Goal: Information Seeking & Learning: Compare options

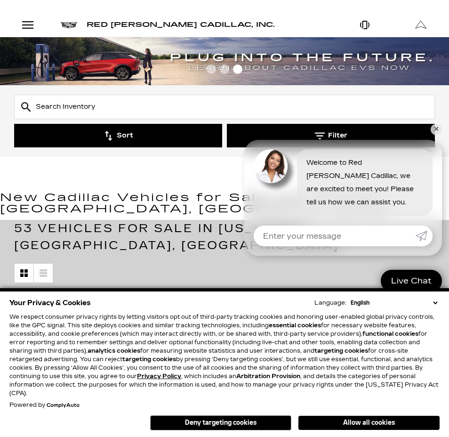
click at [430, 129] on button "Filter" at bounding box center [331, 136] width 208 height 24
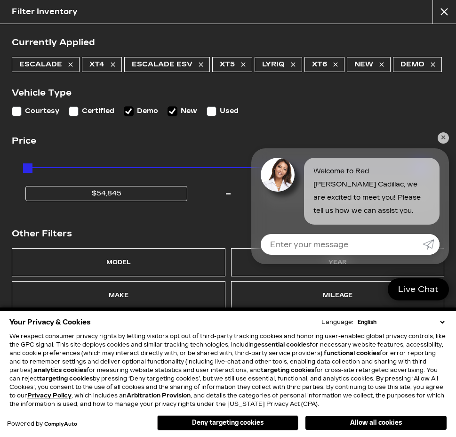
click at [448, 131] on div "Currently Applied Escalade XT4 Escalade ESV XT5 LYRIQ XT6 New Demo Vehicle Type…" at bounding box center [228, 211] width 456 height 375
click at [447, 144] on div "Currently Applied Escalade XT4 Escalade ESV XT5 LYRIQ XT6 New Demo Vehicle Type…" at bounding box center [228, 211] width 456 height 375
click at [446, 140] on link "✕" at bounding box center [443, 137] width 11 height 11
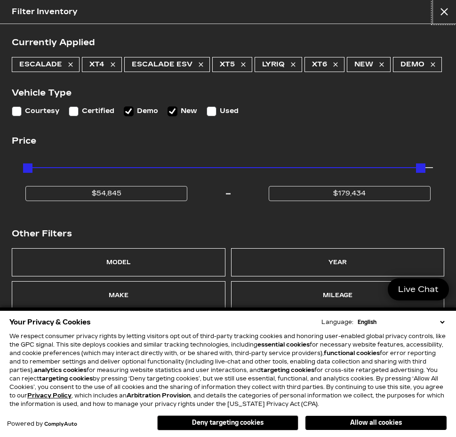
click at [447, 6] on button "close" at bounding box center [445, 12] width 24 height 24
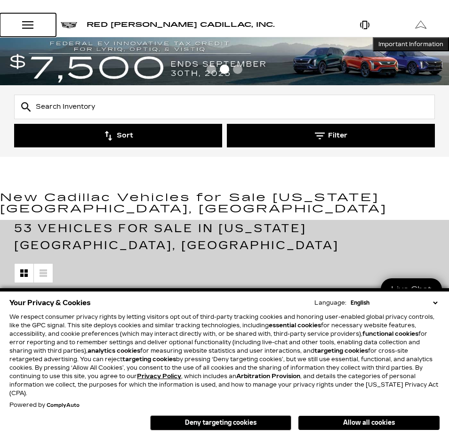
click at [40, 24] on link "Open Menu Modal" at bounding box center [28, 25] width 56 height 24
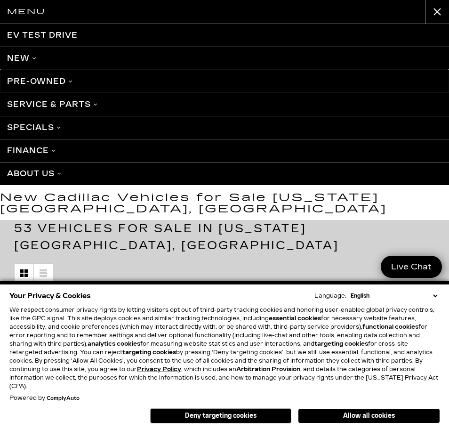
click at [43, 78] on link "Pre-Owned" at bounding box center [224, 81] width 449 height 23
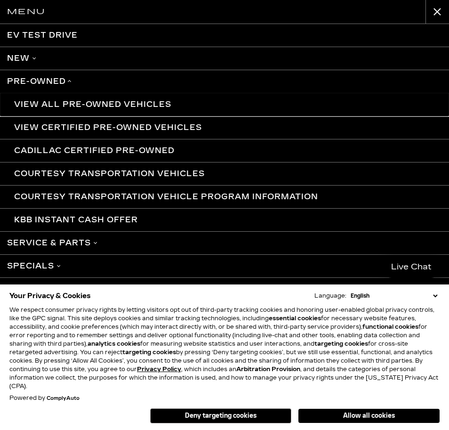
click at [95, 101] on link "View All Pre-Owned Vehicles" at bounding box center [224, 104] width 449 height 23
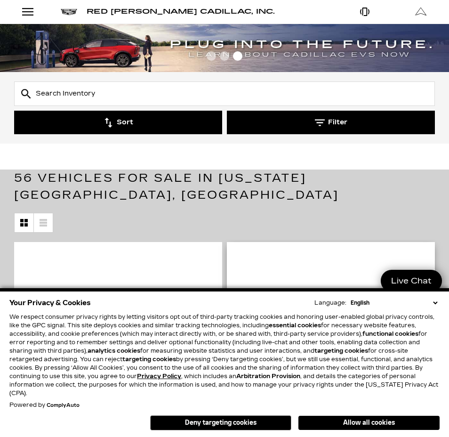
drag, startPoint x: 378, startPoint y: 416, endPoint x: 377, endPoint y: 410, distance: 6.1
click at [378, 416] on button "Allow all cookies" at bounding box center [369, 423] width 141 height 14
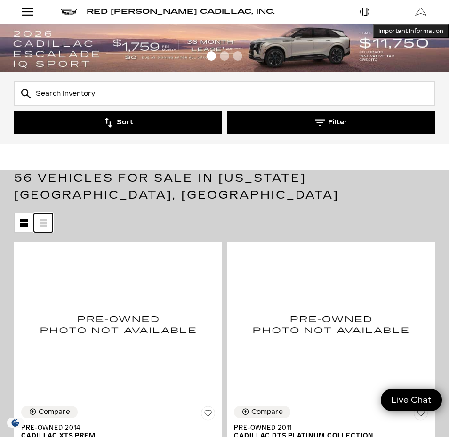
click at [44, 225] on icon at bounding box center [44, 226] width 8 height 2
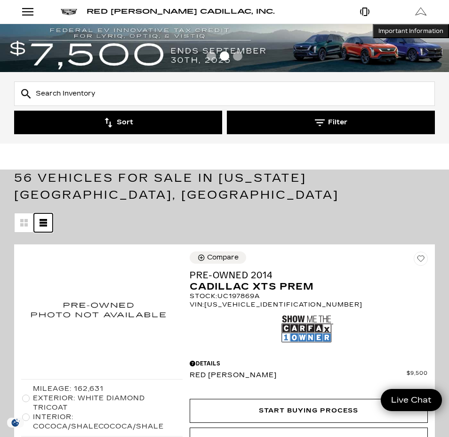
click at [46, 225] on icon at bounding box center [44, 226] width 8 height 2
click at [48, 213] on link at bounding box center [43, 222] width 19 height 19
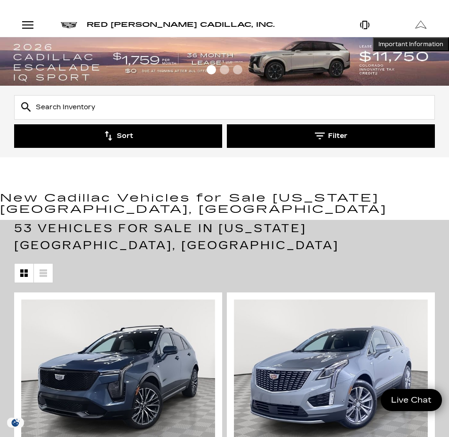
click at [152, 140] on button "Sort" at bounding box center [118, 136] width 208 height 24
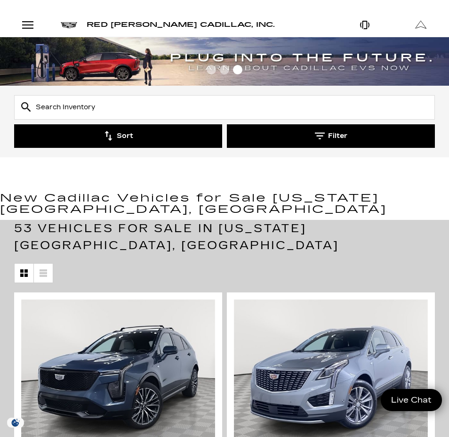
click at [115, 143] on button "Sort" at bounding box center [118, 136] width 208 height 24
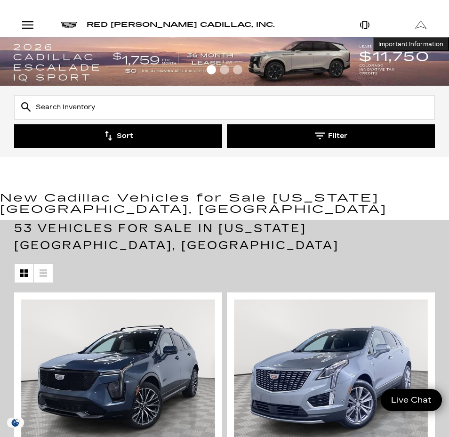
click at [122, 132] on button "Sort" at bounding box center [118, 136] width 208 height 24
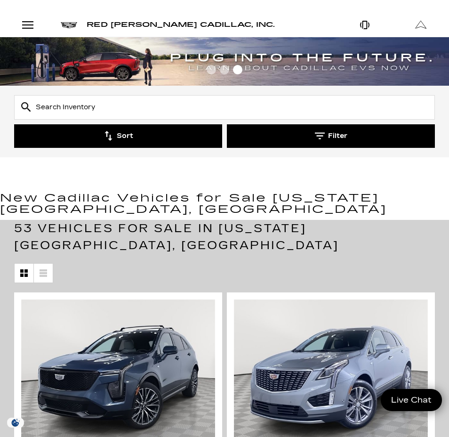
click at [153, 136] on button "Sort" at bounding box center [118, 136] width 208 height 24
click at [118, 146] on button "Sort" at bounding box center [118, 136] width 208 height 24
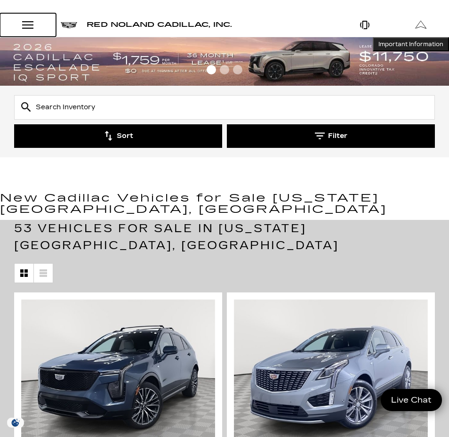
click at [30, 26] on div "Open Menu Modal" at bounding box center [28, 24] width 16 height 11
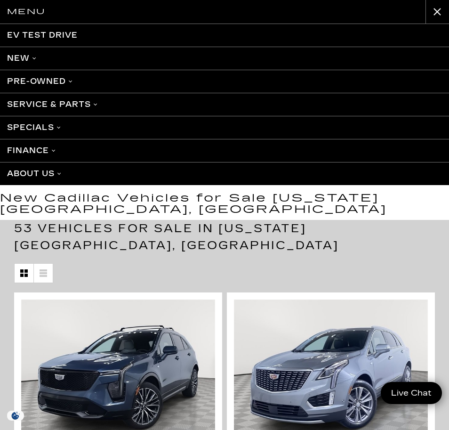
click at [86, 217] on div "Menu EV Test Drive New Cadillac Crossovers/SUVs XT4 XT5 XT6 Escalade Escalade I…" at bounding box center [224, 215] width 449 height 430
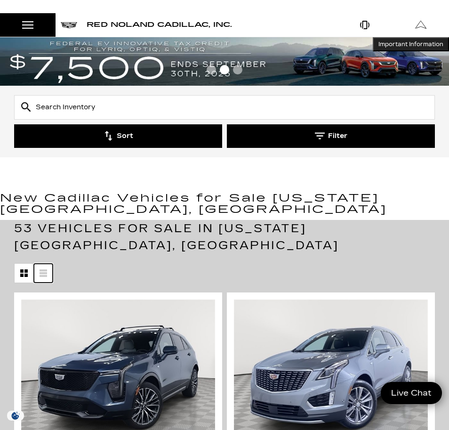
click at [45, 272] on icon at bounding box center [44, 273] width 8 height 2
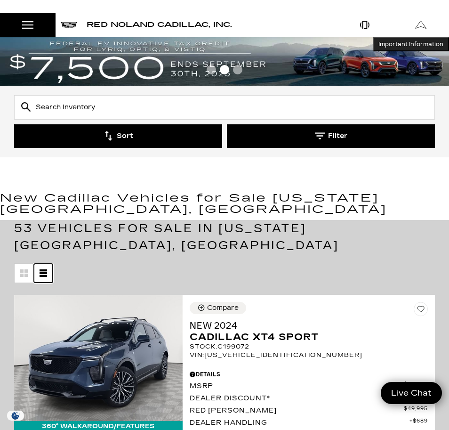
click at [46, 272] on icon at bounding box center [44, 273] width 8 height 2
click at [136, 130] on button "Sort" at bounding box center [118, 136] width 208 height 24
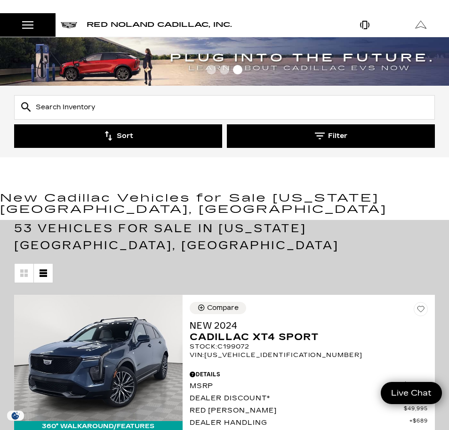
drag, startPoint x: 341, startPoint y: 146, endPoint x: 341, endPoint y: 139, distance: 7.1
click at [343, 144] on button "Filter" at bounding box center [331, 136] width 208 height 24
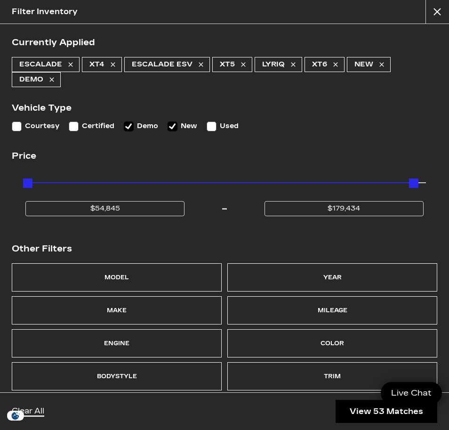
click at [341, 139] on div "Currently Applied Escalade XT4 Escalade ESV XT5 LYRIQ XT6 New Demo Vehicle Type…" at bounding box center [224, 208] width 449 height 368
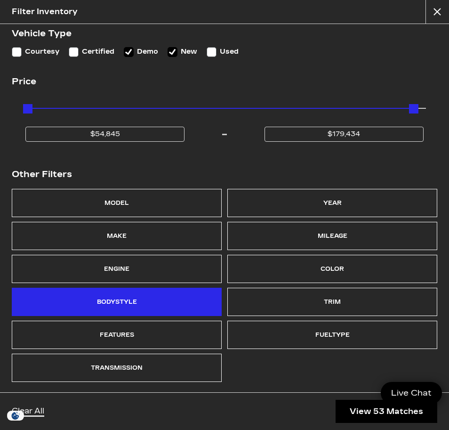
scroll to position [76, 0]
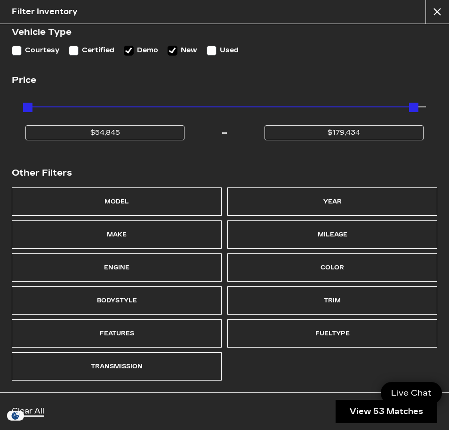
type input "$55,345"
type input "$179,345"
type input "$54,845"
drag, startPoint x: 28, startPoint y: 108, endPoint x: 16, endPoint y: 113, distance: 13.3
click at [16, 113] on div "Price $54,845 $179,345" at bounding box center [225, 123] width 426 height 57
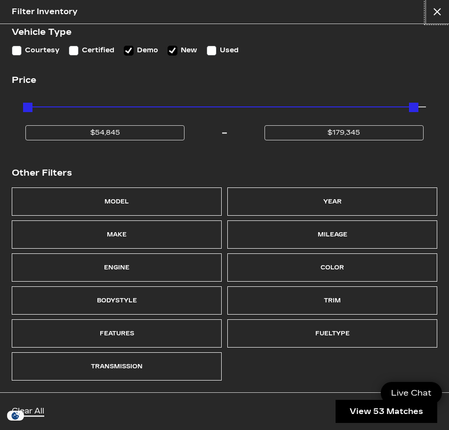
click at [442, 13] on button "close" at bounding box center [438, 12] width 24 height 24
